Goal: Information Seeking & Learning: Learn about a topic

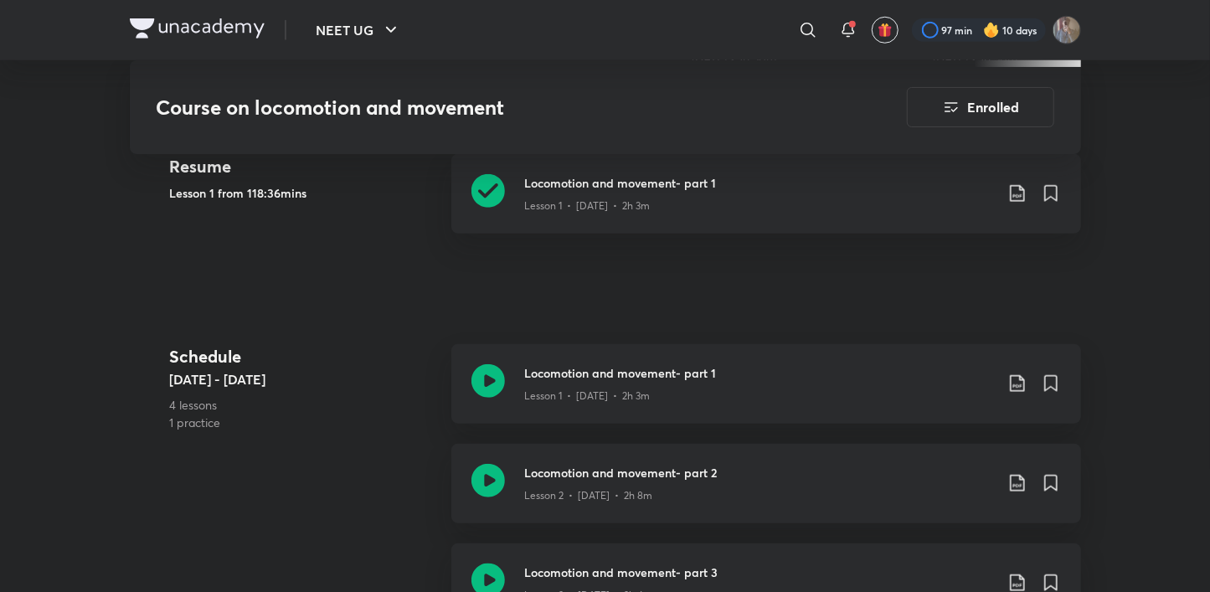
scroll to position [809, 0]
click at [491, 488] on icon at bounding box center [487, 479] width 33 height 33
